Goal: Transaction & Acquisition: Book appointment/travel/reservation

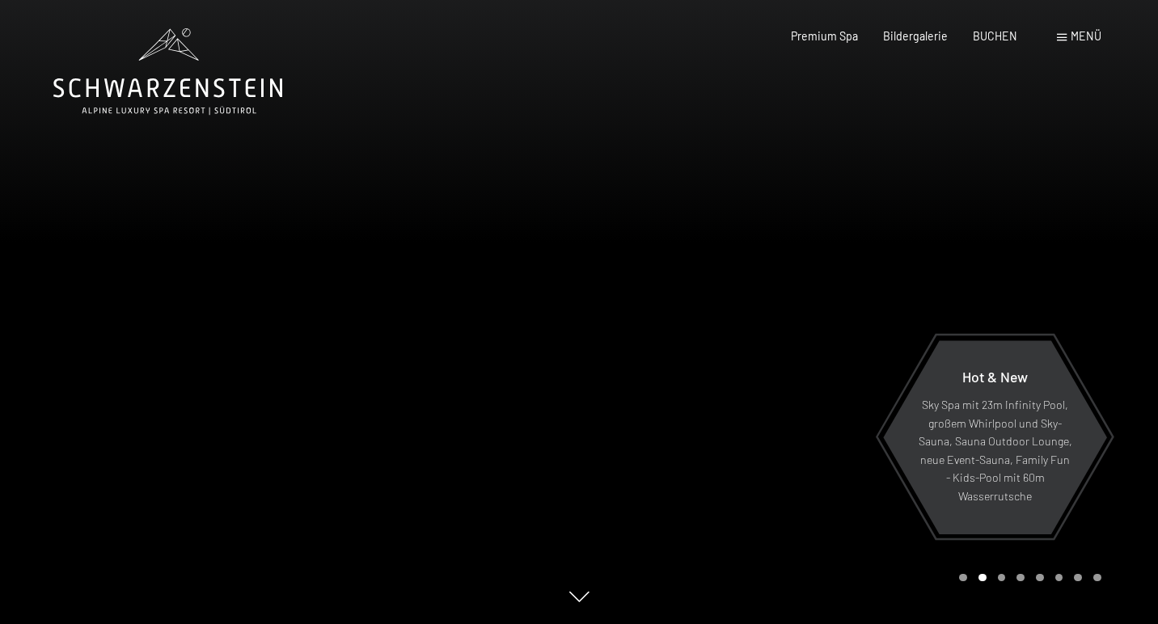
click at [1069, 37] on div "Menü" at bounding box center [1079, 36] width 44 height 16
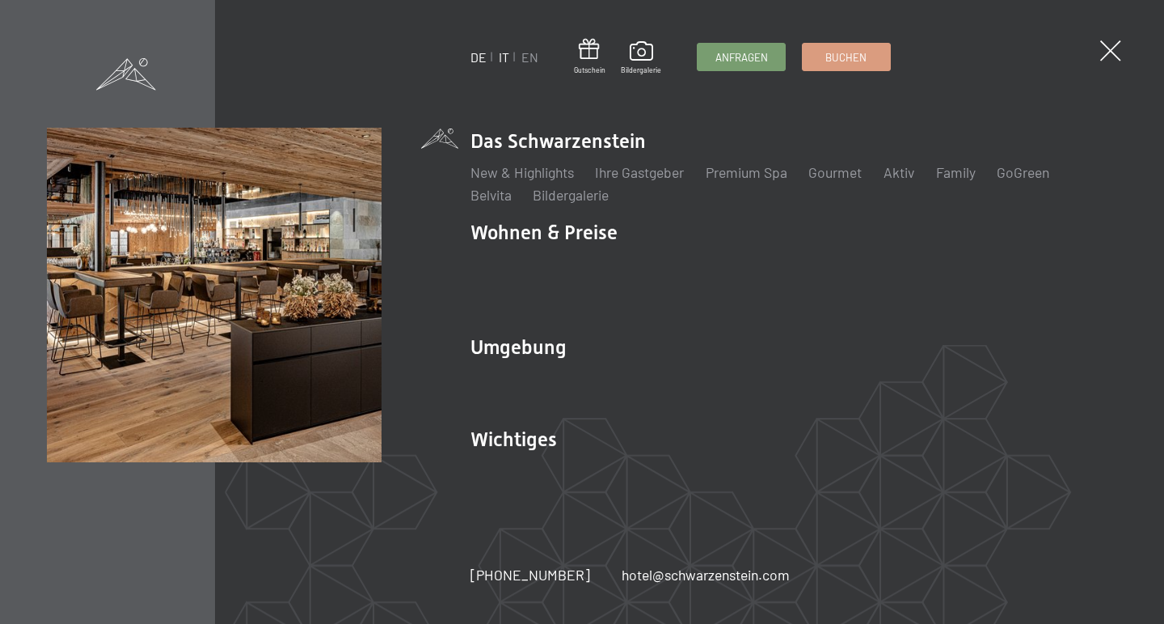
click at [504, 59] on link "IT" at bounding box center [504, 56] width 11 height 15
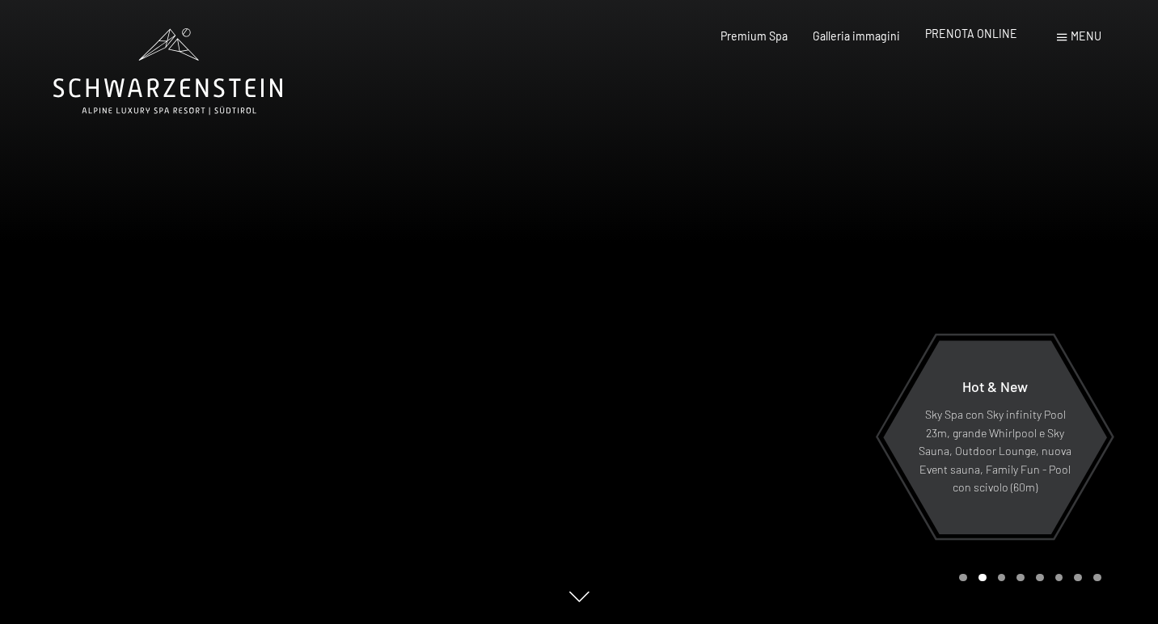
click at [956, 32] on span "PRENOTA ONLINE" at bounding box center [971, 34] width 92 height 14
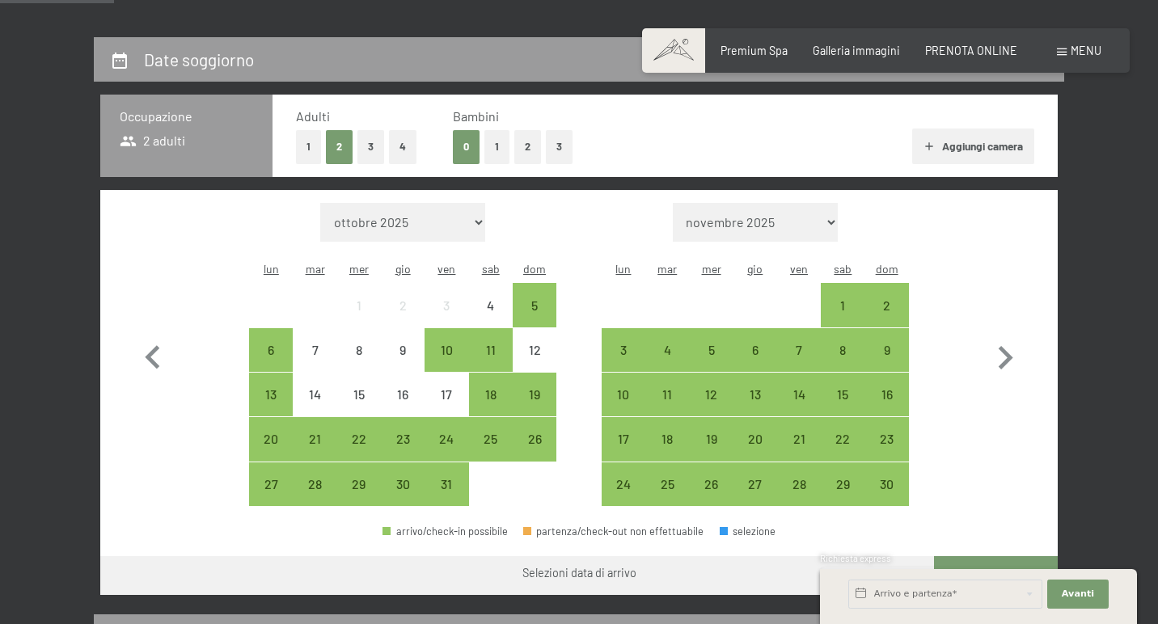
click at [530, 363] on span "Consenso marketing*" at bounding box center [483, 358] width 122 height 16
click at [414, 363] on input "Consenso marketing*" at bounding box center [406, 358] width 16 height 16
checkbox input "false"
click at [537, 388] on div "19" at bounding box center [534, 408] width 40 height 40
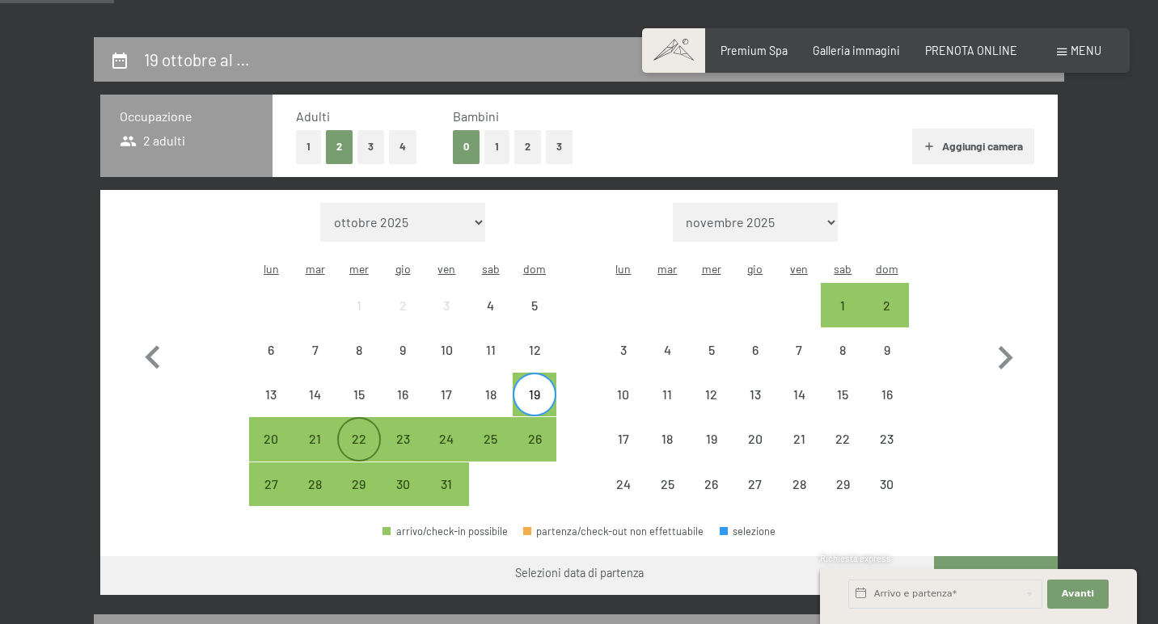
click at [357, 433] on div "22" at bounding box center [359, 453] width 40 height 40
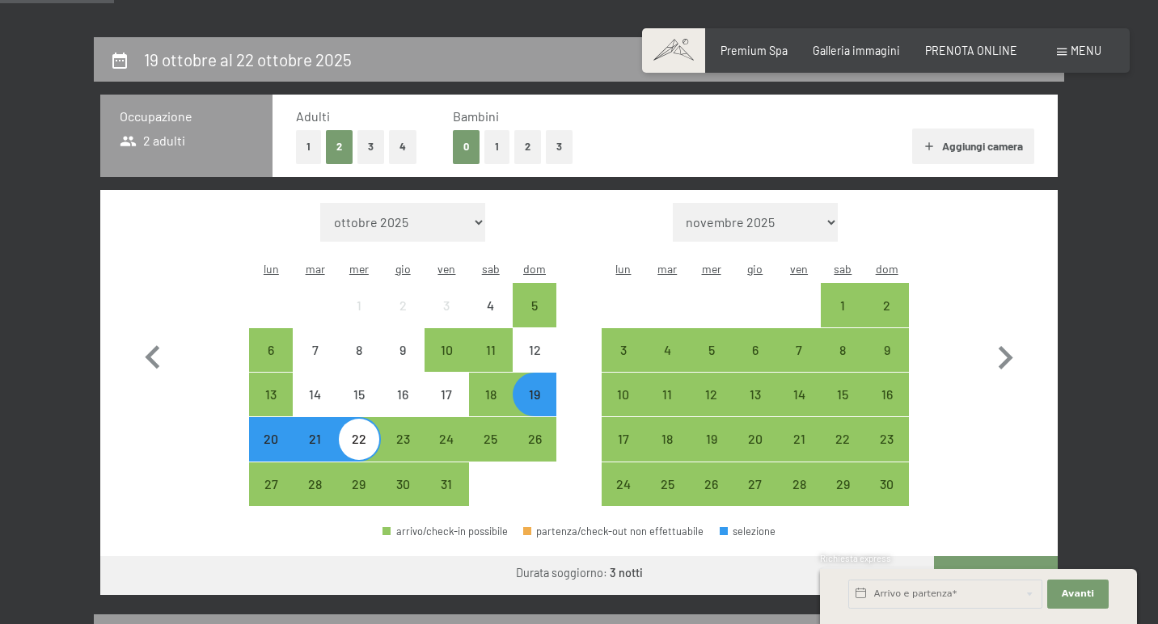
click at [985, 556] on button "Vai a «Camera»" at bounding box center [996, 575] width 124 height 39
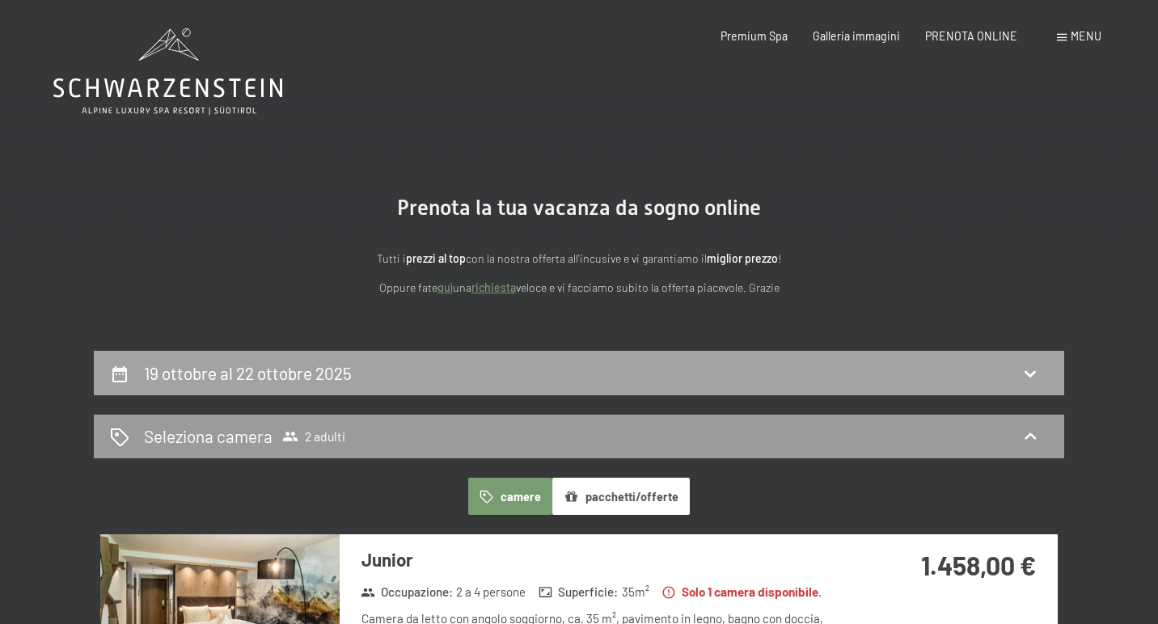
click at [747, 371] on div "19 ottobre al 22 ottobre 2025" at bounding box center [579, 372] width 938 height 23
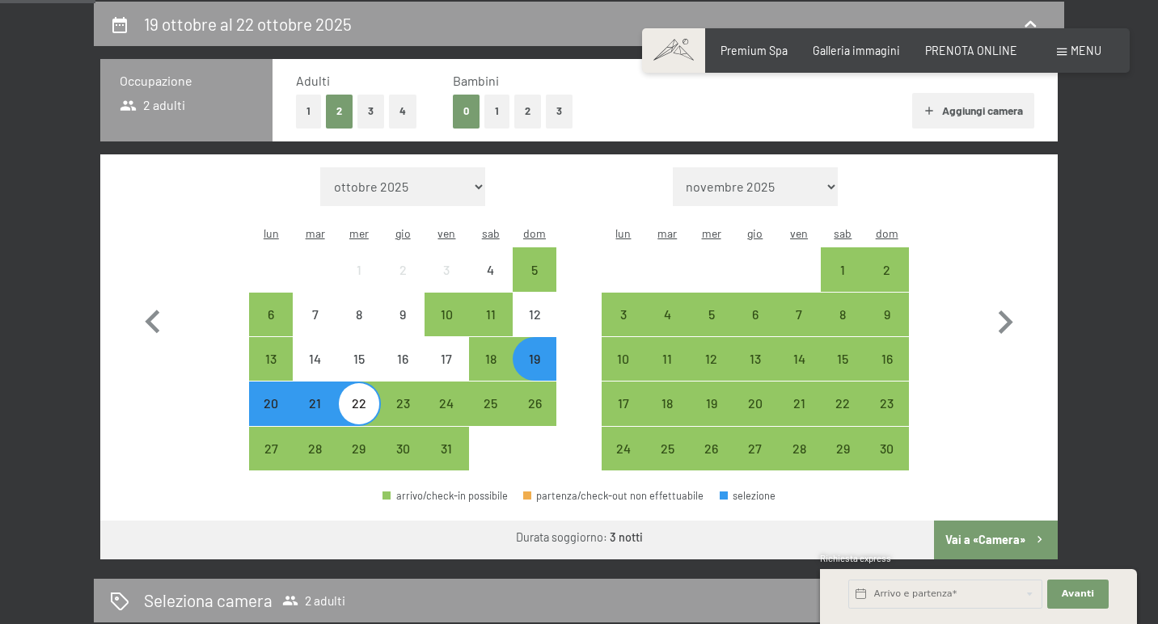
click at [555, 337] on div "19" at bounding box center [535, 359] width 44 height 44
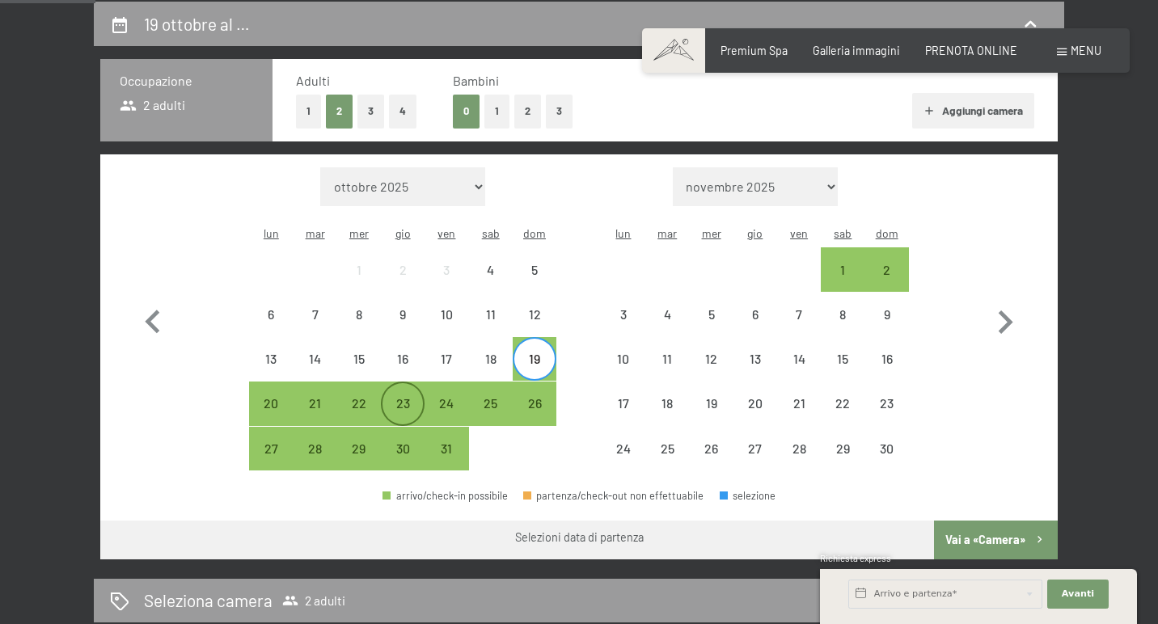
click at [394, 397] on div "23" at bounding box center [402, 417] width 40 height 40
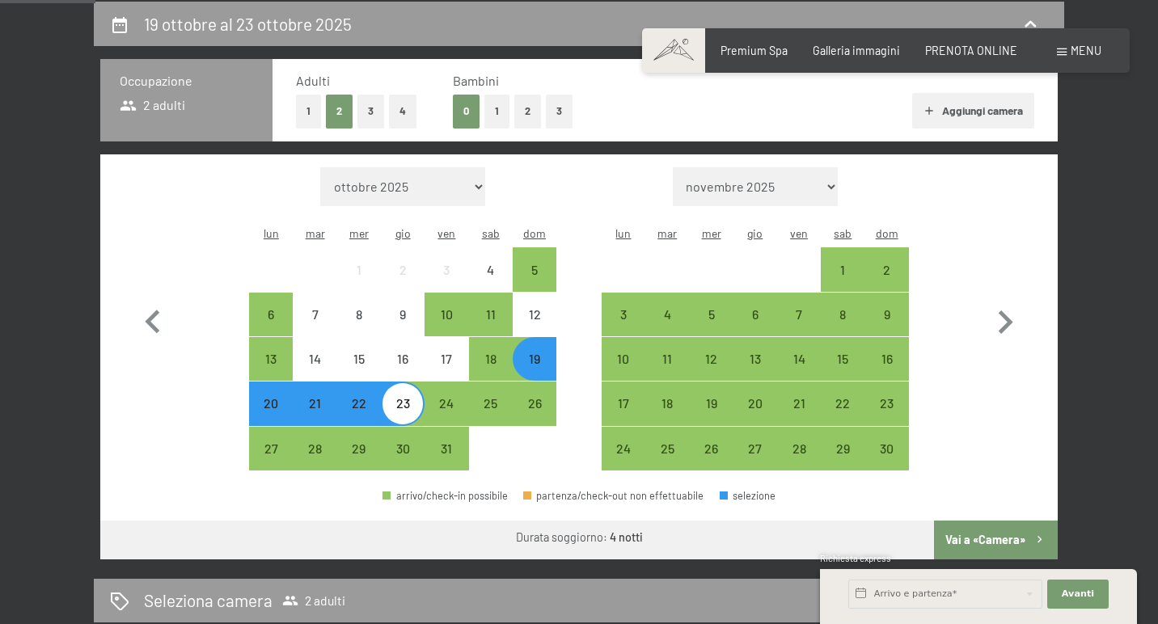
click at [971, 521] on button "Vai a «Camera»" at bounding box center [996, 540] width 124 height 39
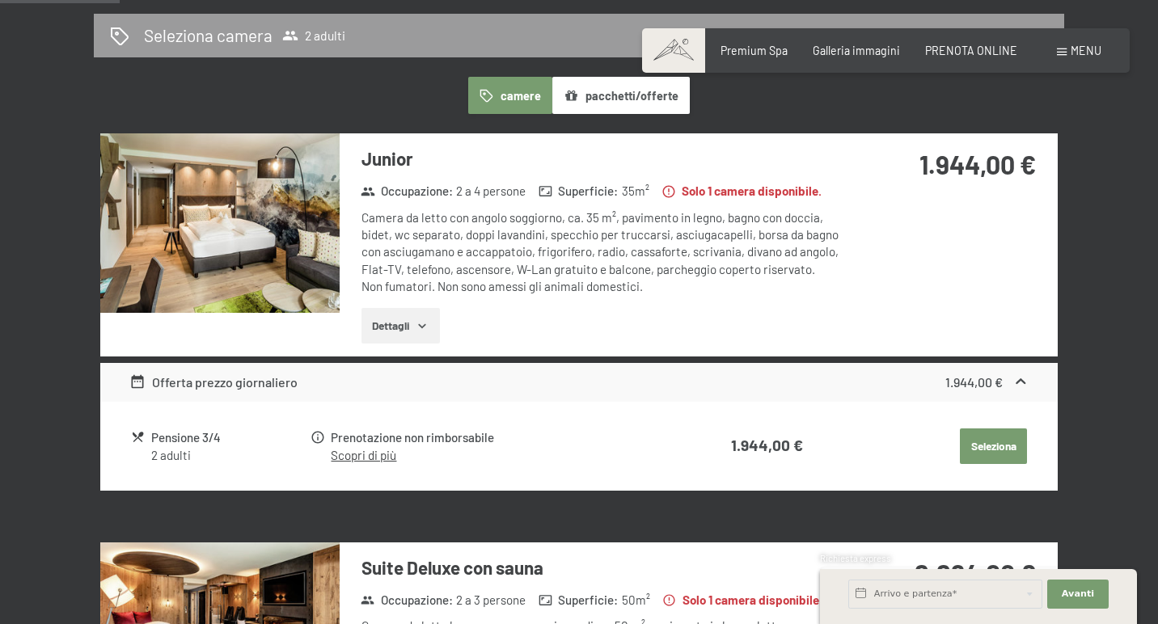
scroll to position [396, 0]
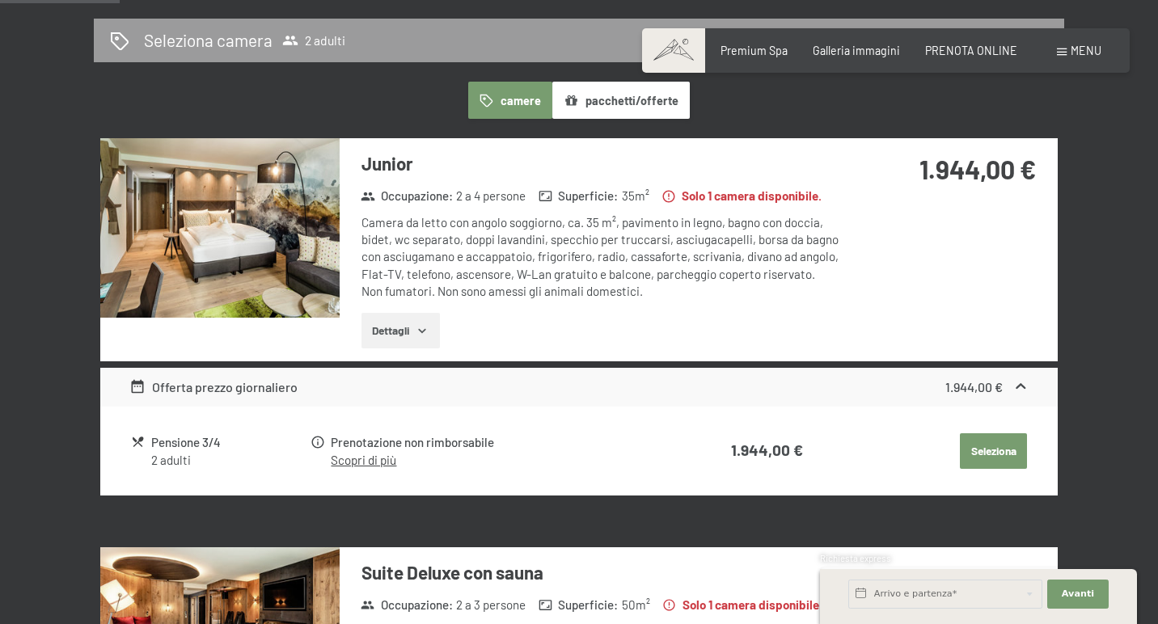
click at [421, 331] on icon "button" at bounding box center [422, 330] width 13 height 13
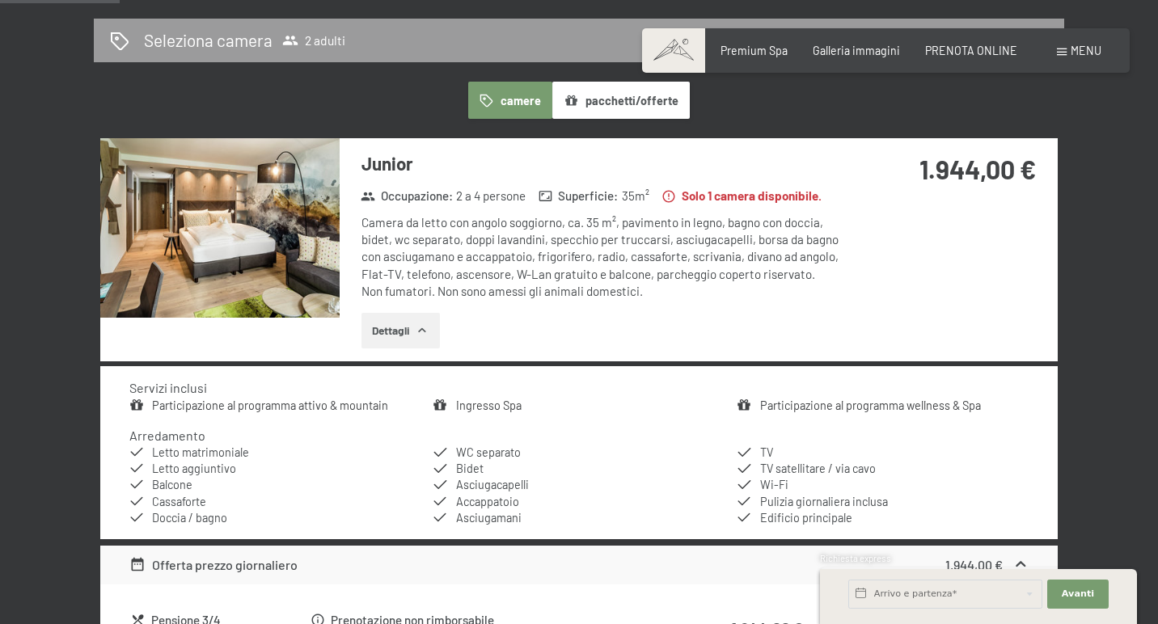
click at [265, 222] on img at bounding box center [219, 227] width 239 height 179
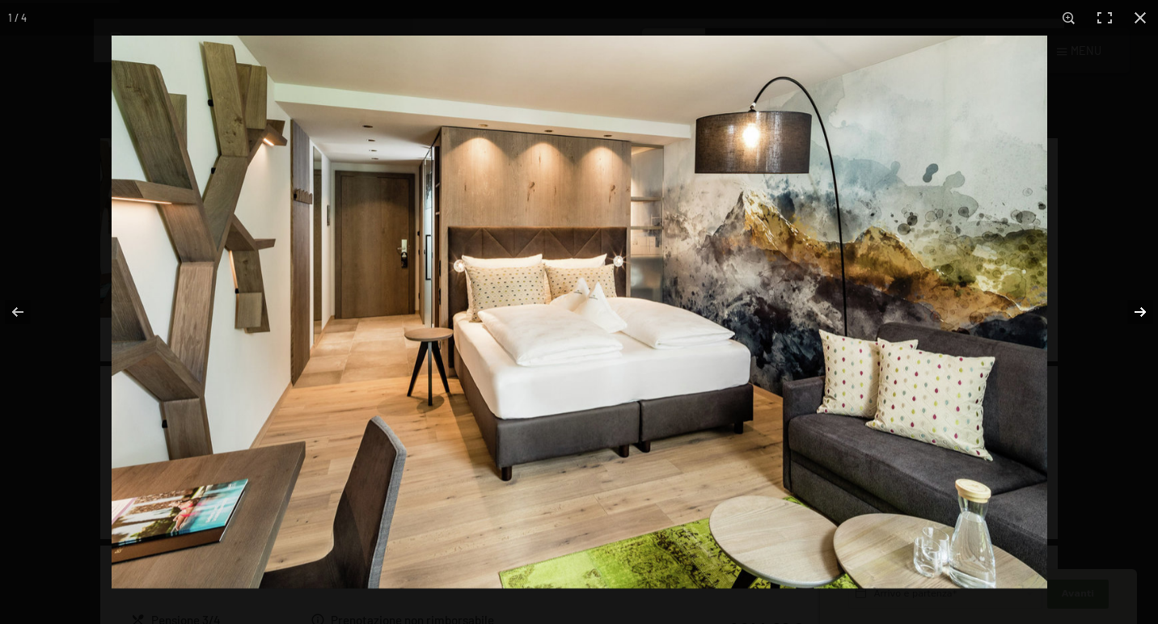
click at [1136, 313] on button "button" at bounding box center [1129, 312] width 57 height 81
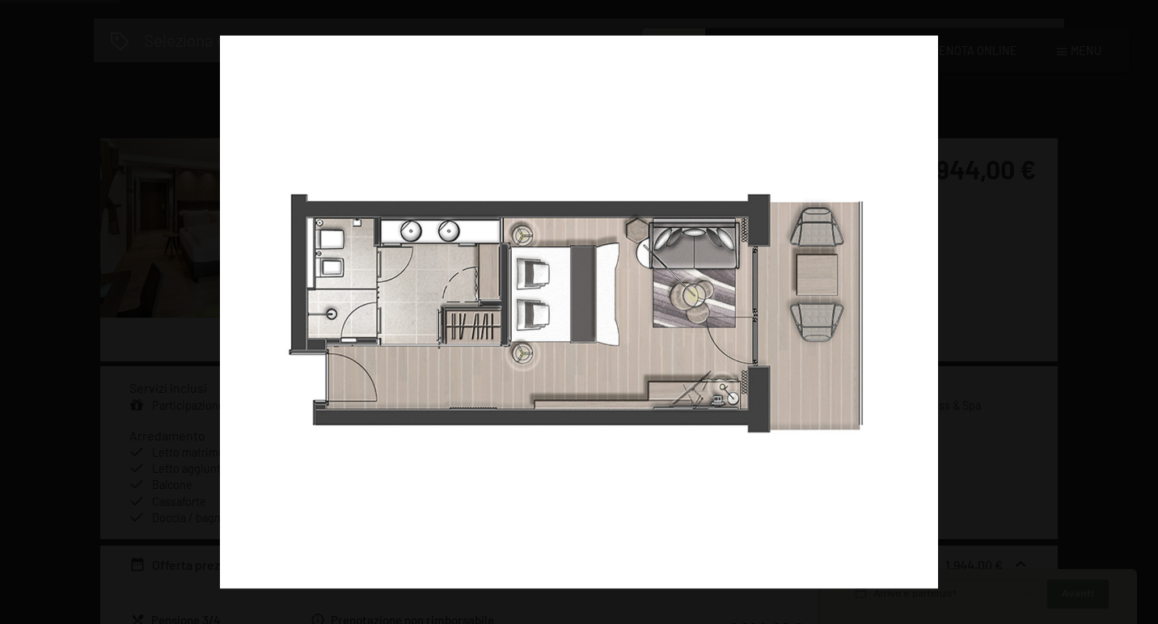
click at [1136, 313] on button "button" at bounding box center [1129, 312] width 57 height 81
